Goal: Check status: Check status

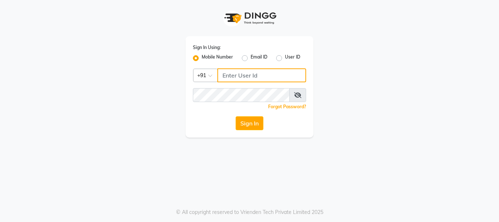
click at [257, 77] on input "Username" at bounding box center [261, 75] width 89 height 14
type input "9930504264"
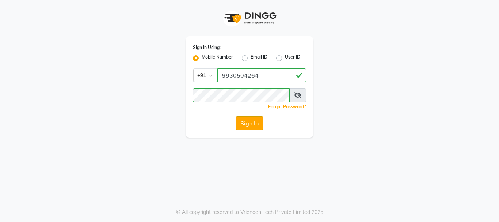
click at [251, 125] on button "Sign In" at bounding box center [250, 123] width 28 height 14
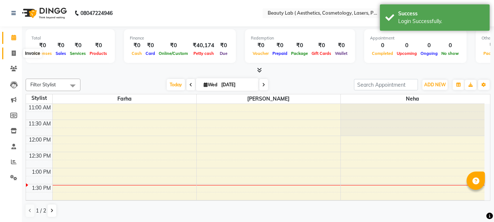
click at [12, 52] on icon at bounding box center [14, 52] width 4 height 5
select select "7169"
select select "service"
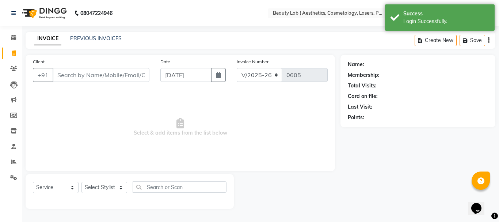
click at [80, 75] on input "Client" at bounding box center [101, 75] width 97 height 14
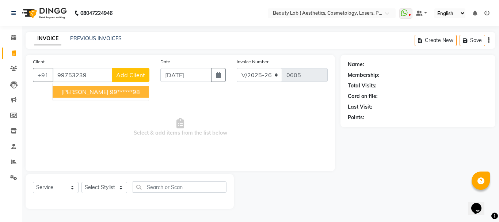
click at [126, 91] on ngb-highlight "99******98" at bounding box center [125, 91] width 30 height 7
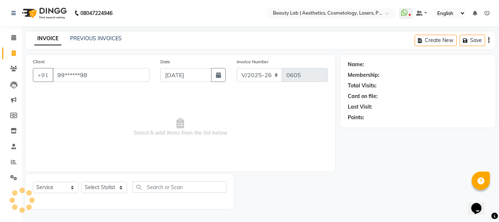
type input "99******98"
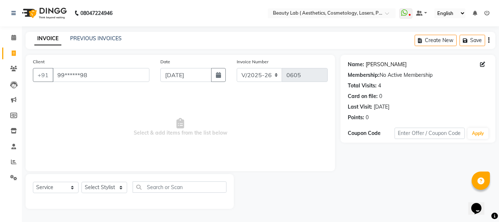
click at [385, 64] on link "[PERSON_NAME]" at bounding box center [386, 65] width 41 height 8
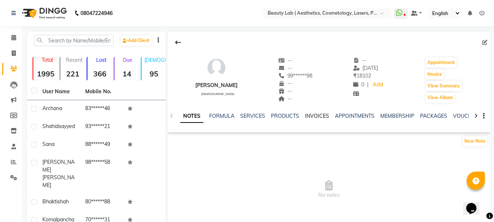
click at [319, 118] on link "INVOICES" at bounding box center [317, 116] width 24 height 7
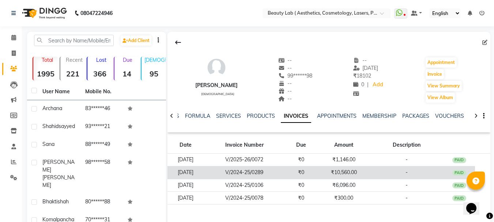
click at [330, 173] on td "₹10,560.00" at bounding box center [343, 172] width 53 height 13
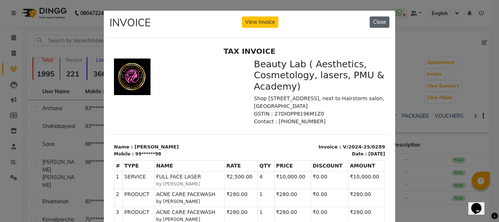
click at [383, 24] on button "Close" at bounding box center [380, 21] width 20 height 11
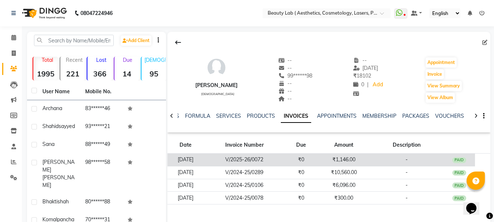
click at [334, 161] on td "₹1,146.00" at bounding box center [343, 160] width 53 height 13
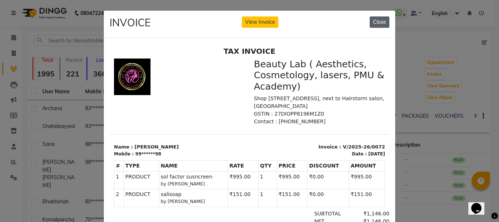
click at [379, 22] on button "Close" at bounding box center [380, 21] width 20 height 11
